Goal: Book appointment/travel/reservation

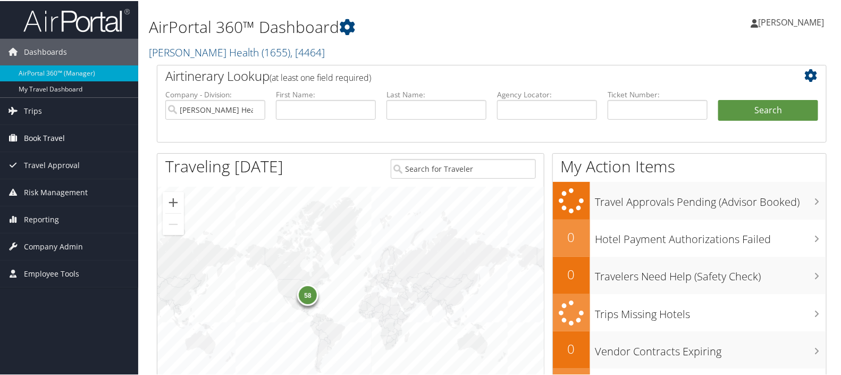
click at [54, 134] on span "Book Travel" at bounding box center [44, 137] width 41 height 27
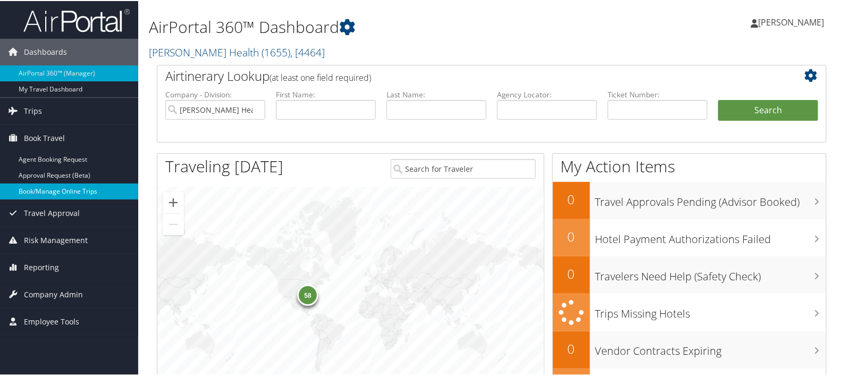
click at [62, 191] on link "Book/Manage Online Trips" at bounding box center [69, 190] width 138 height 16
